Goal: Task Accomplishment & Management: Complete application form

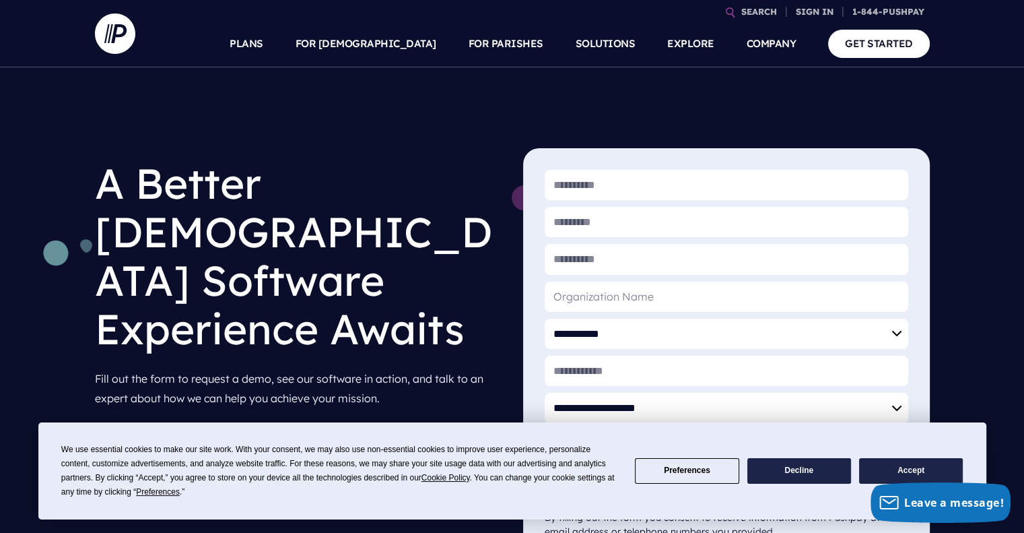
click at [500, 187] on h1 "A Better [DEMOGRAPHIC_DATA] Software Experience Awaits" at bounding box center [298, 255] width 407 height 215
click at [704, 463] on button "Preferences" at bounding box center [687, 471] width 104 height 26
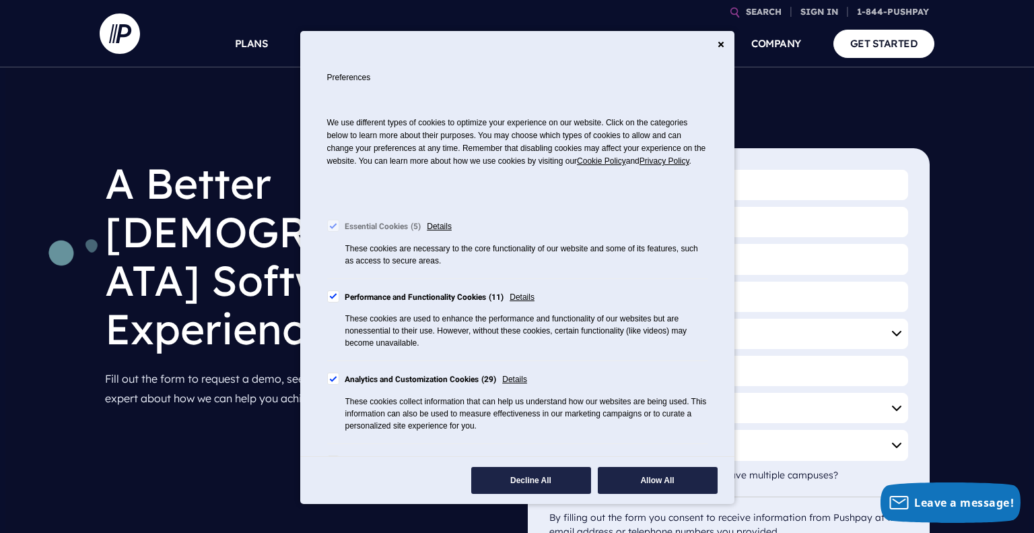
click at [337, 302] on div "Cookie Consent Preferences" at bounding box center [333, 296] width 12 height 12
click at [335, 385] on div "Cookie Consent Preferences" at bounding box center [333, 378] width 12 height 12
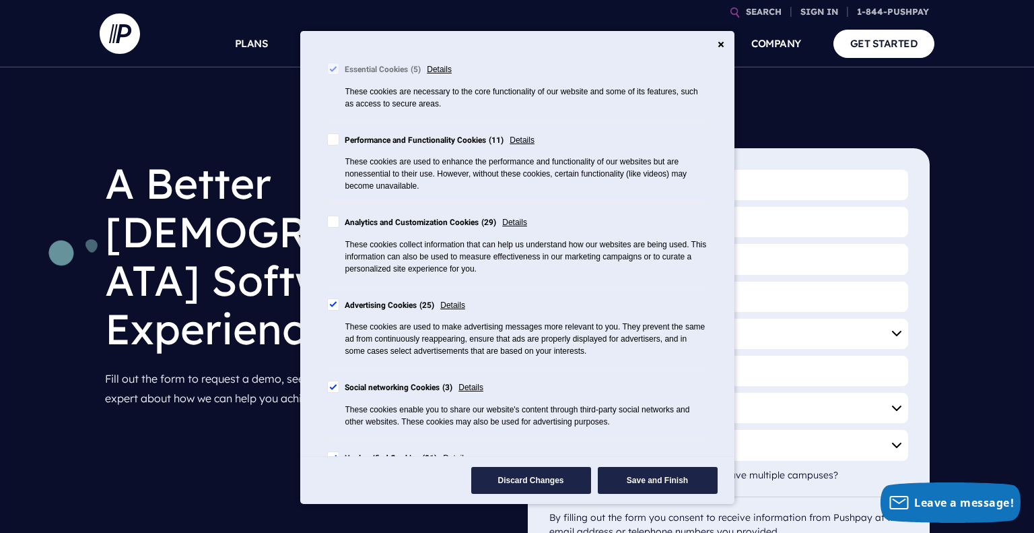
scroll to position [222, 0]
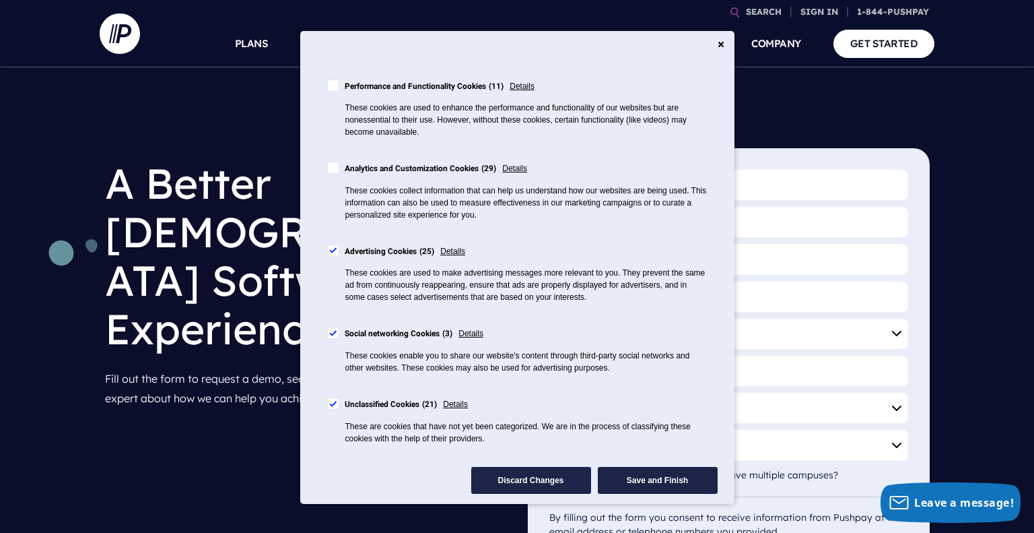
click at [336, 251] on div "Cookie Consent Preferences" at bounding box center [333, 250] width 12 height 12
click at [334, 330] on div "Cookie Consent Preferences" at bounding box center [333, 333] width 12 height 12
click at [331, 404] on div "Cookie Consent Preferences" at bounding box center [333, 403] width 12 height 12
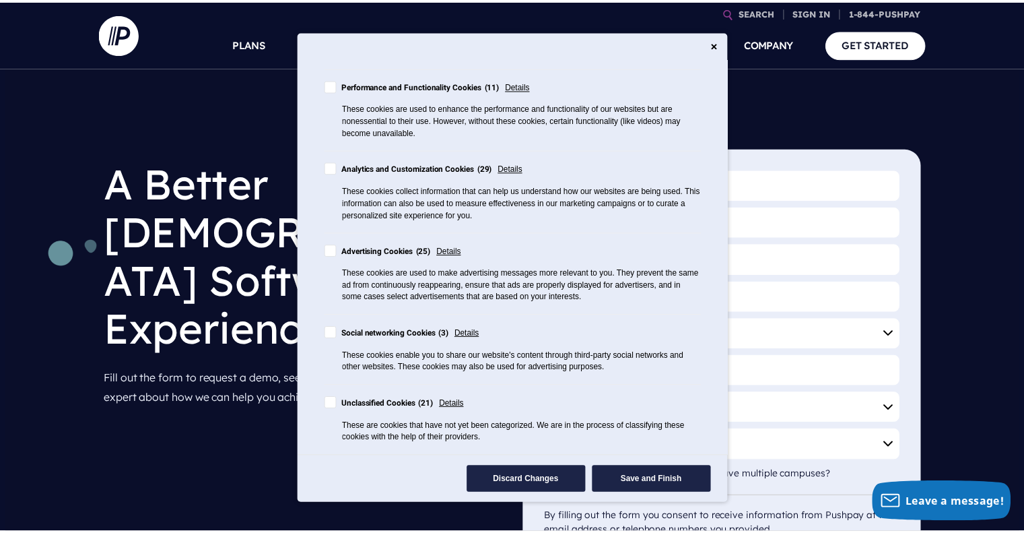
scroll to position [0, 0]
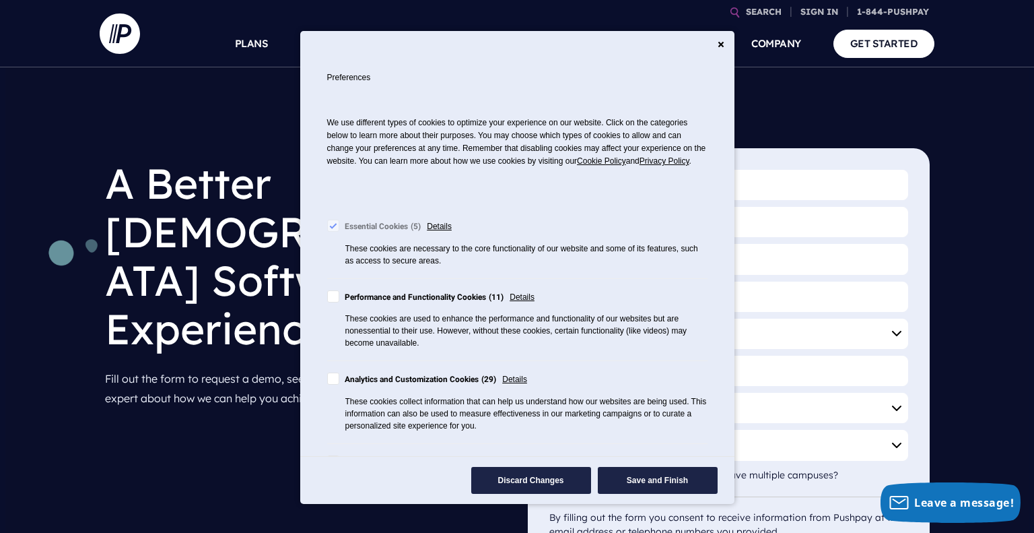
click at [633, 475] on button "Save and Finish" at bounding box center [658, 480] width 120 height 27
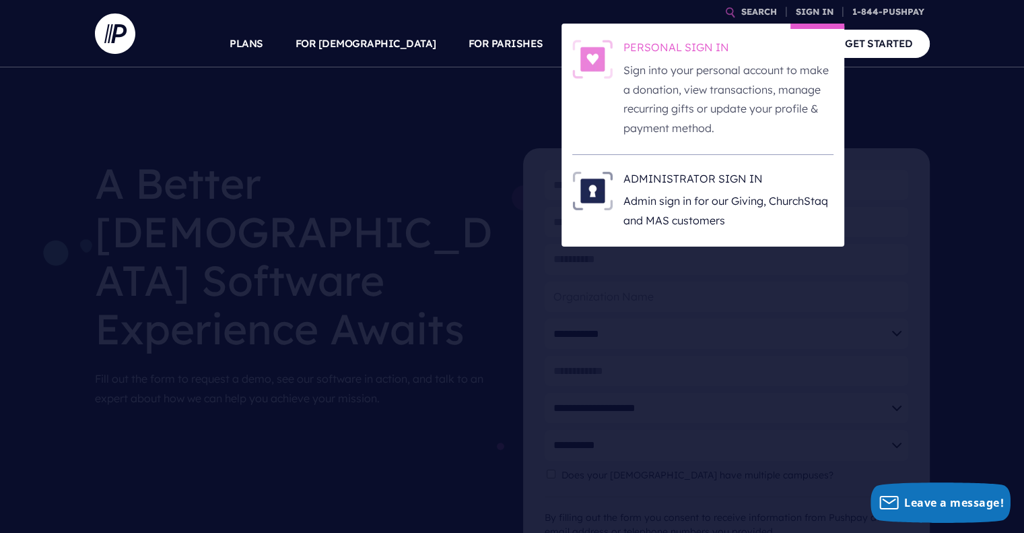
click at [785, 74] on p "Sign into your personal account to make a donation, view transactions, manage r…" at bounding box center [729, 99] width 210 height 77
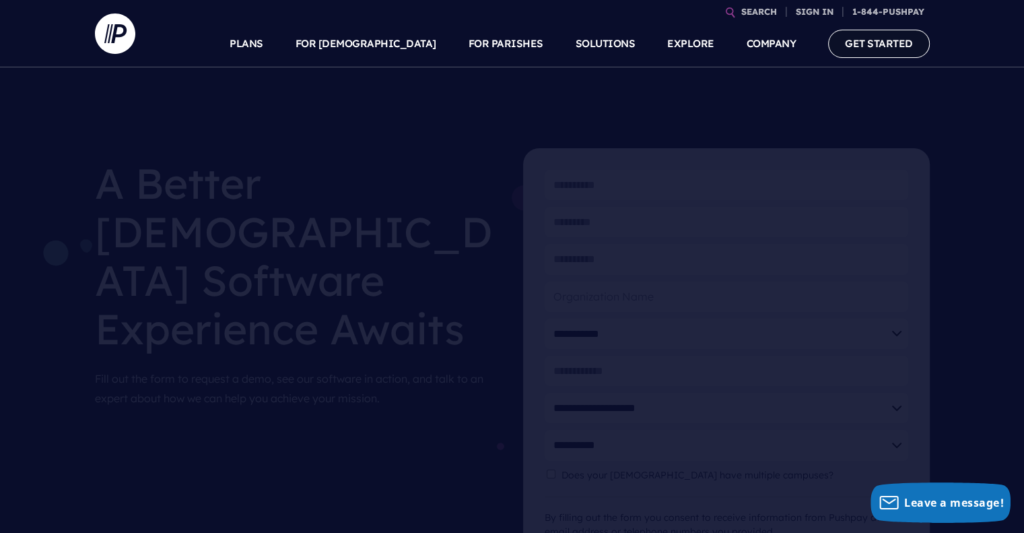
click at [884, 36] on link "GET STARTED" at bounding box center [879, 44] width 102 height 28
